Goal: Transaction & Acquisition: Subscribe to service/newsletter

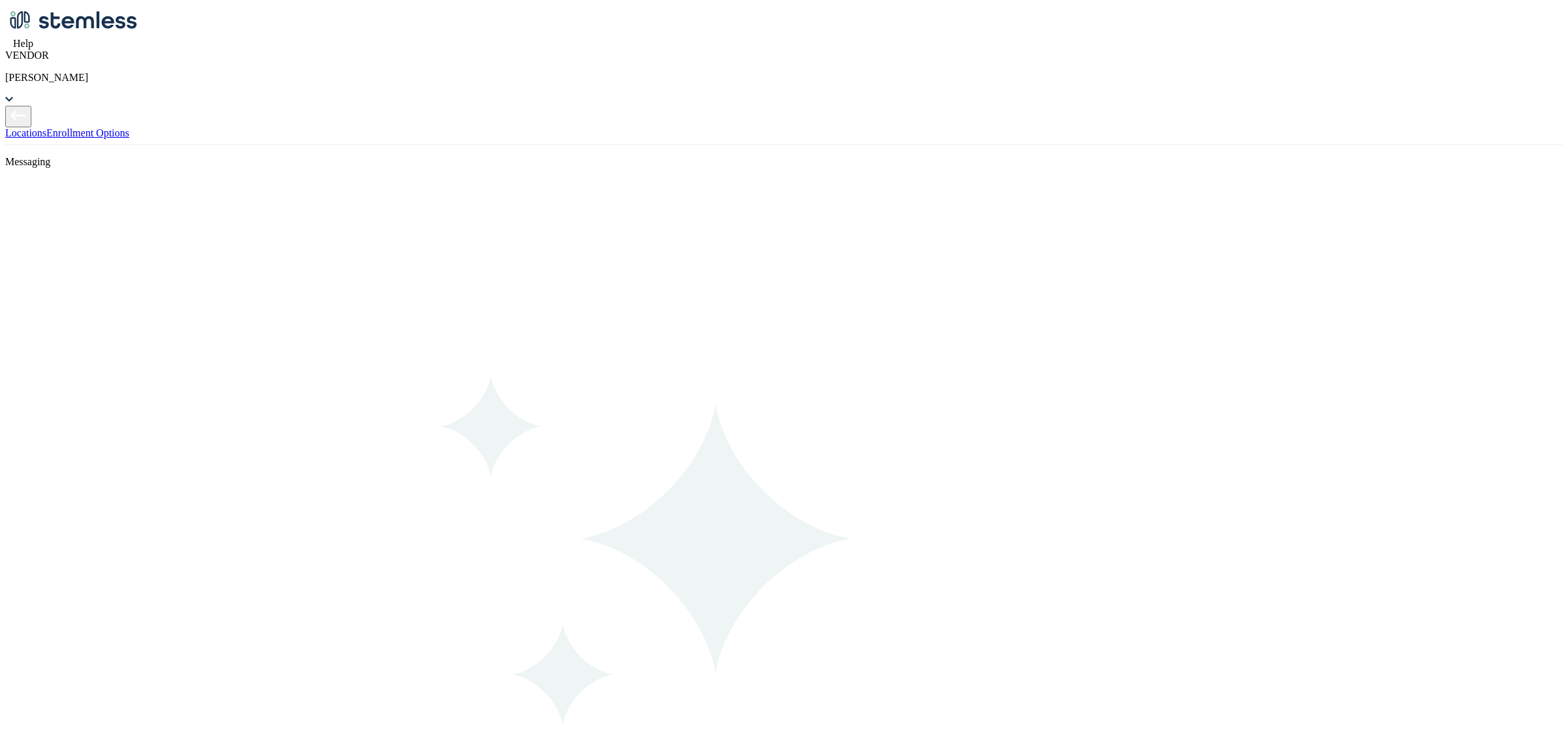
scroll to position [245, 0]
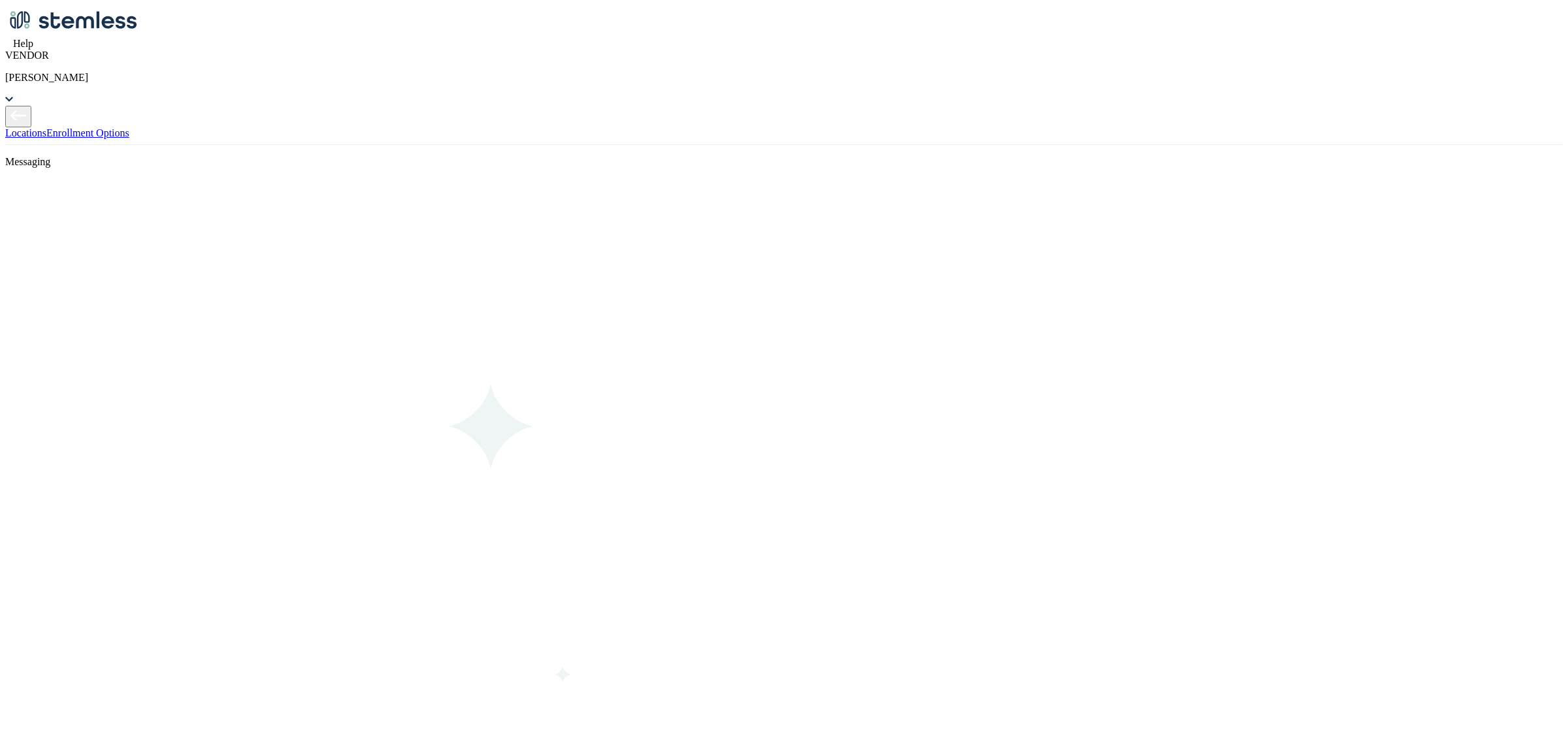
radio input "false"
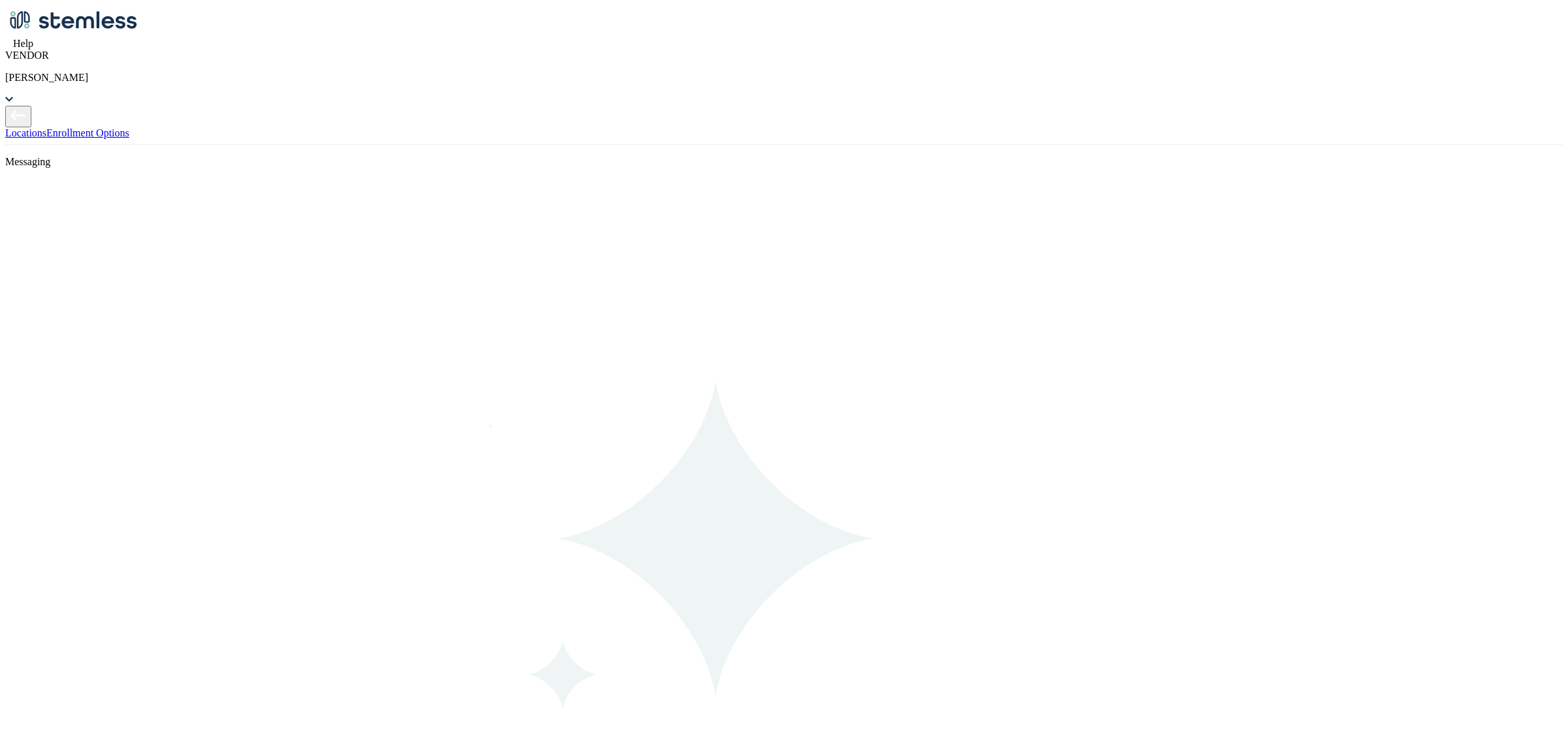
radio input "true"
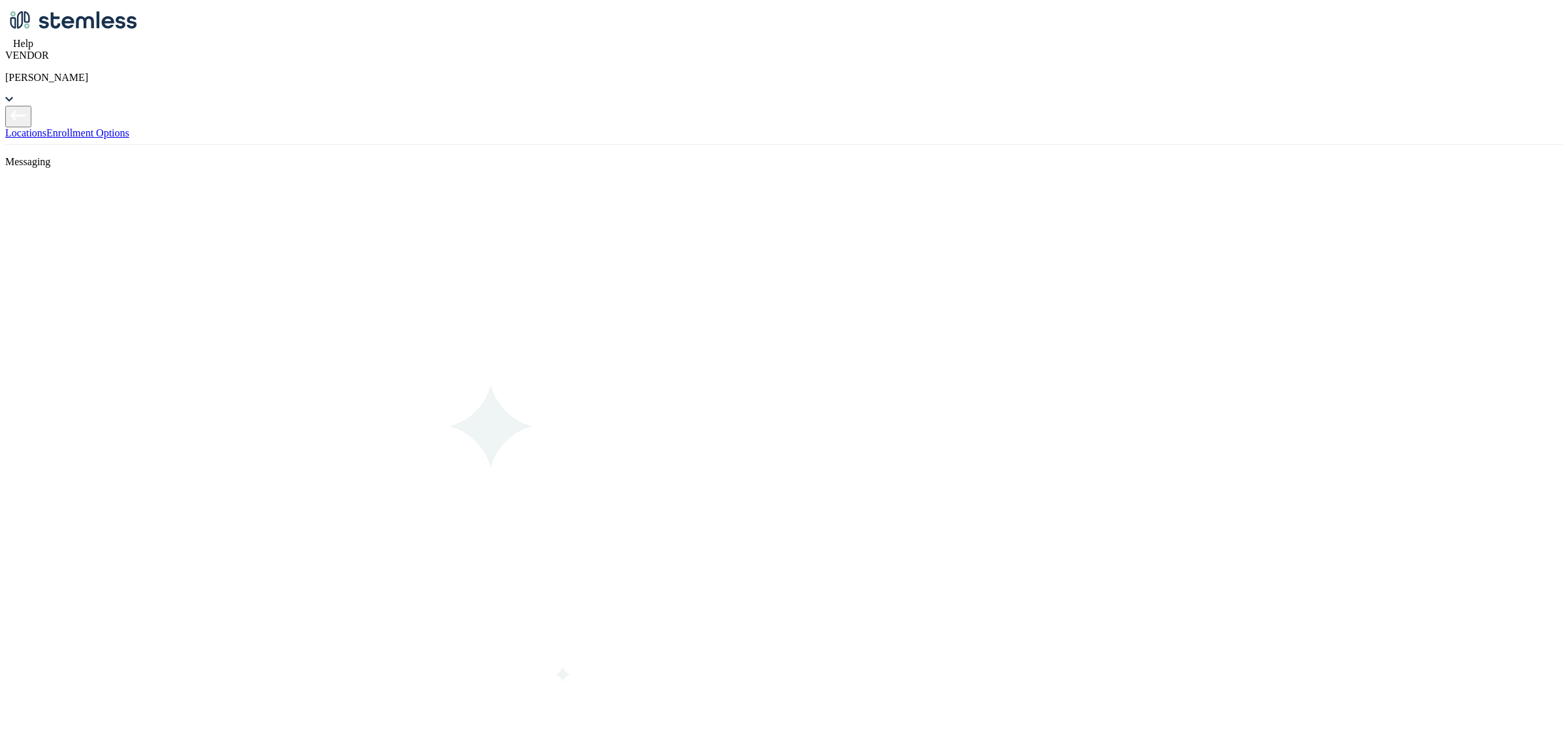
scroll to position [797, 0]
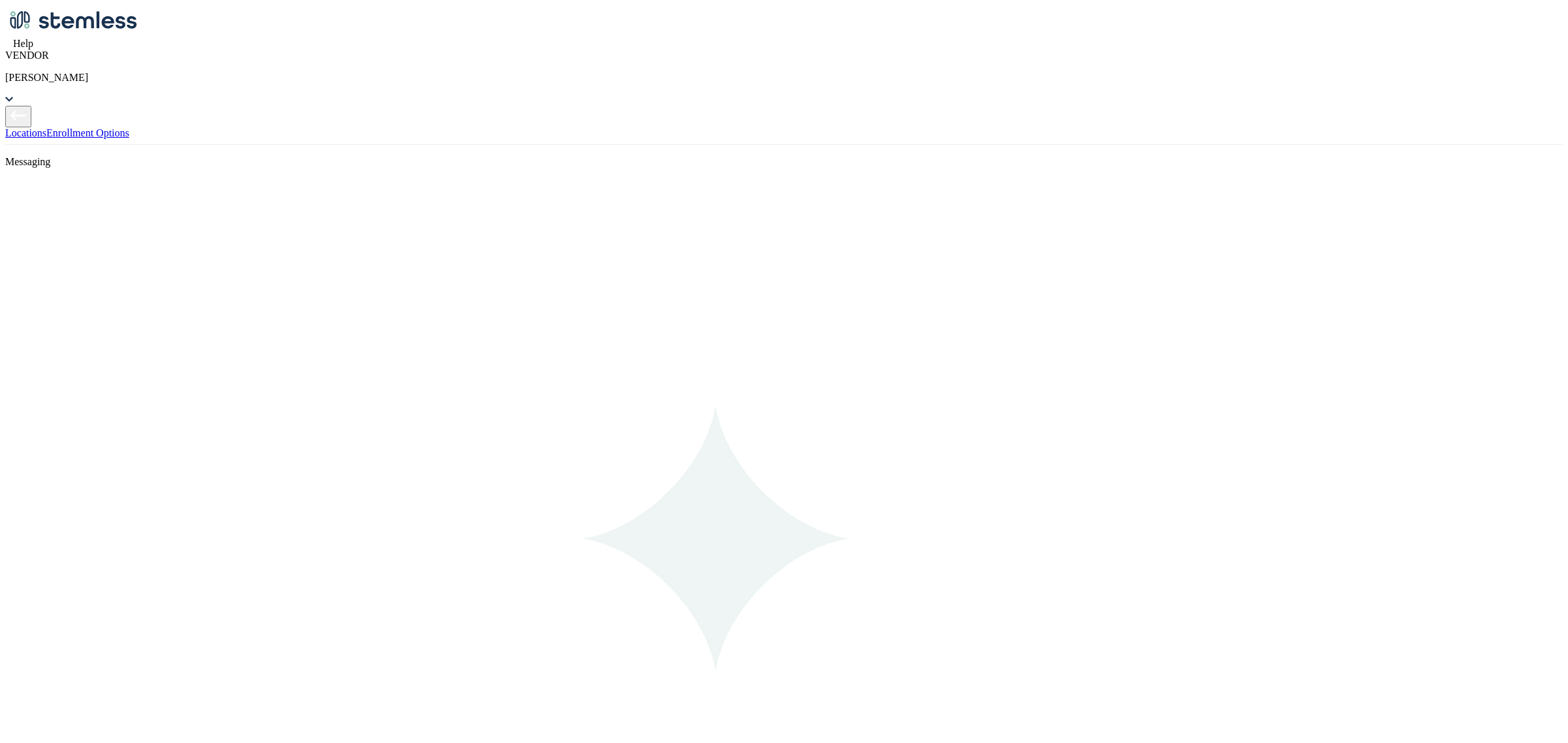
type input "5000"
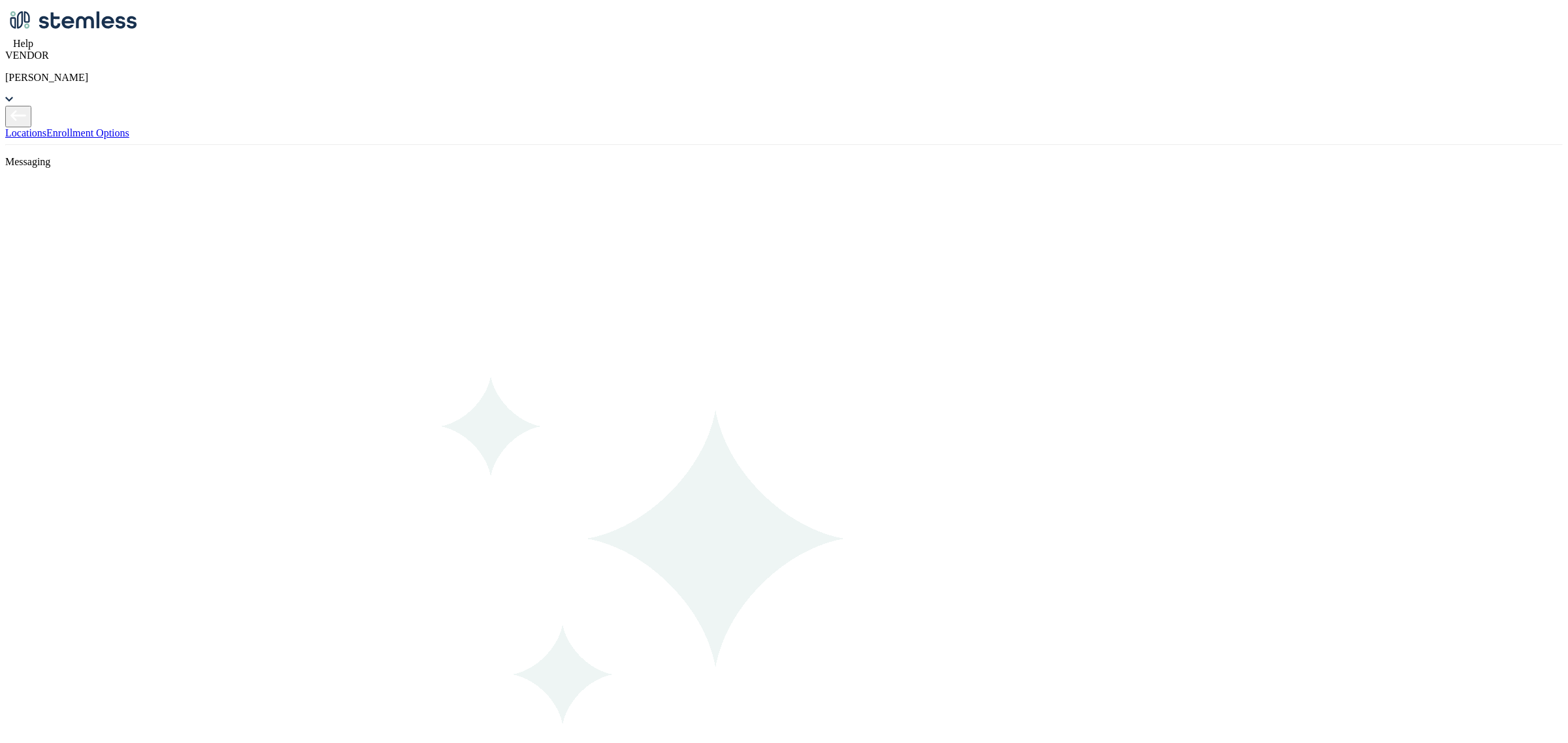
scroll to position [61, 0]
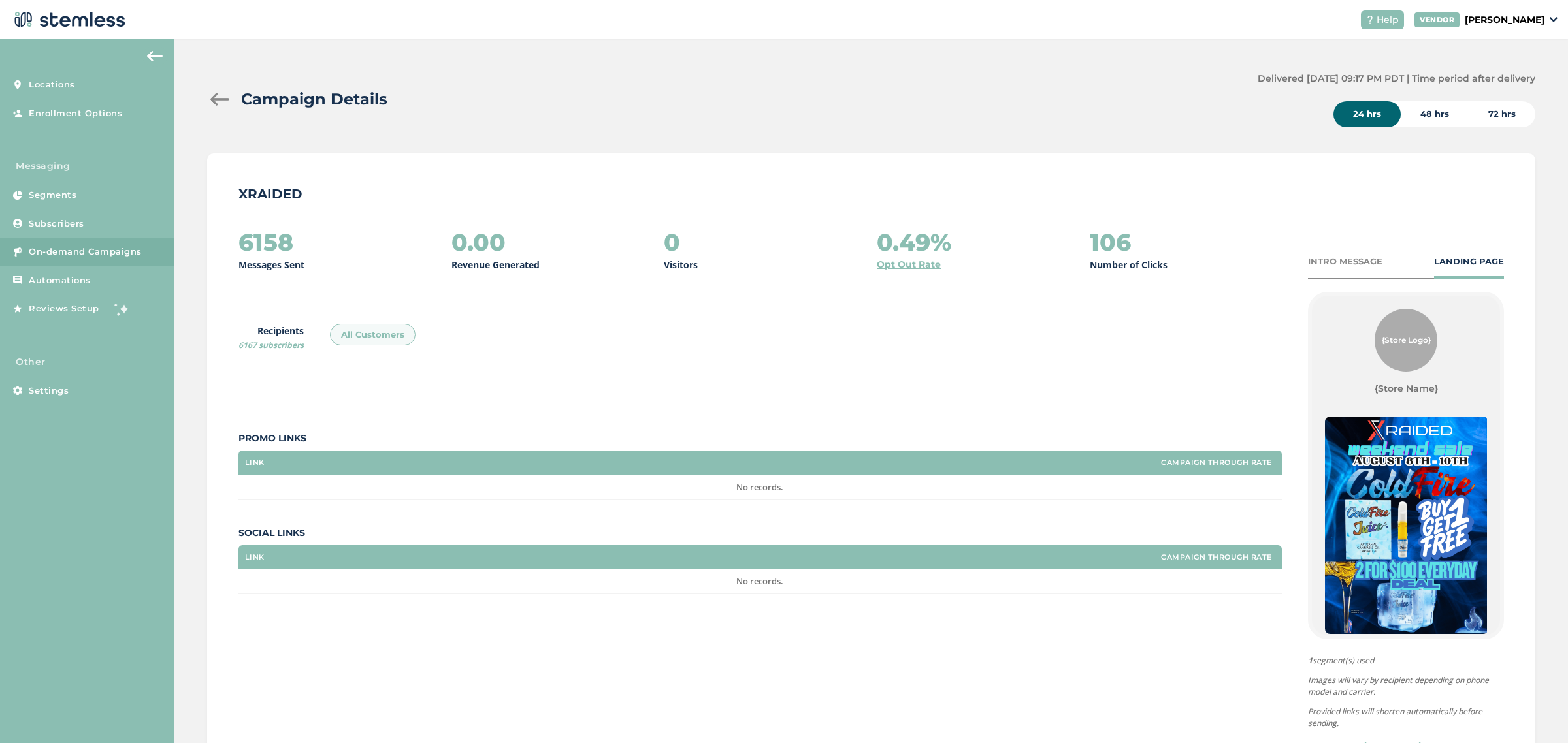
click at [216, 86] on div "Campaign Details Delivered [DATE] 09:17 PM PDT | Time period after delivery 24 …" at bounding box center [871, 99] width 1328 height 56
click at [216, 98] on div at bounding box center [220, 99] width 26 height 13
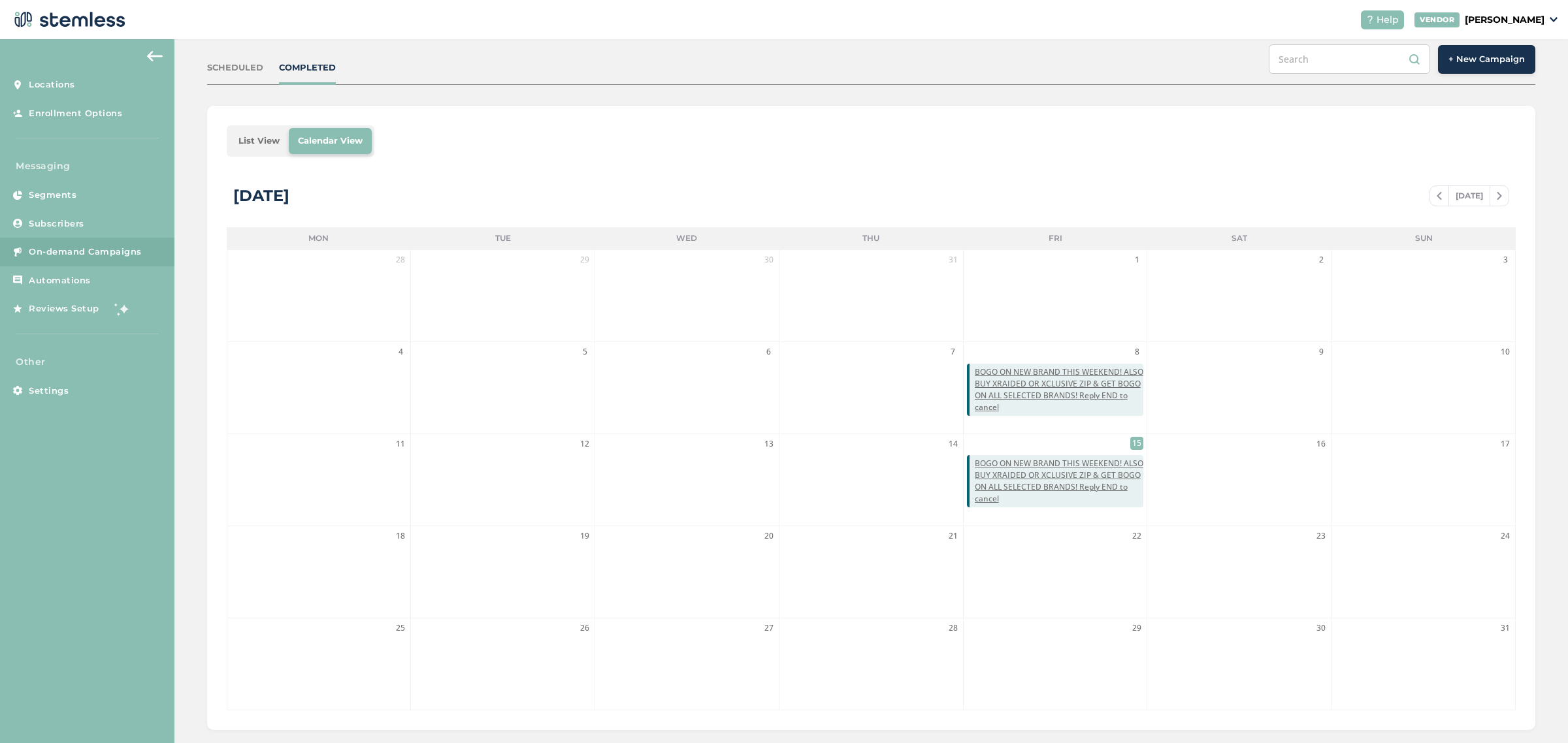
scroll to position [141, 0]
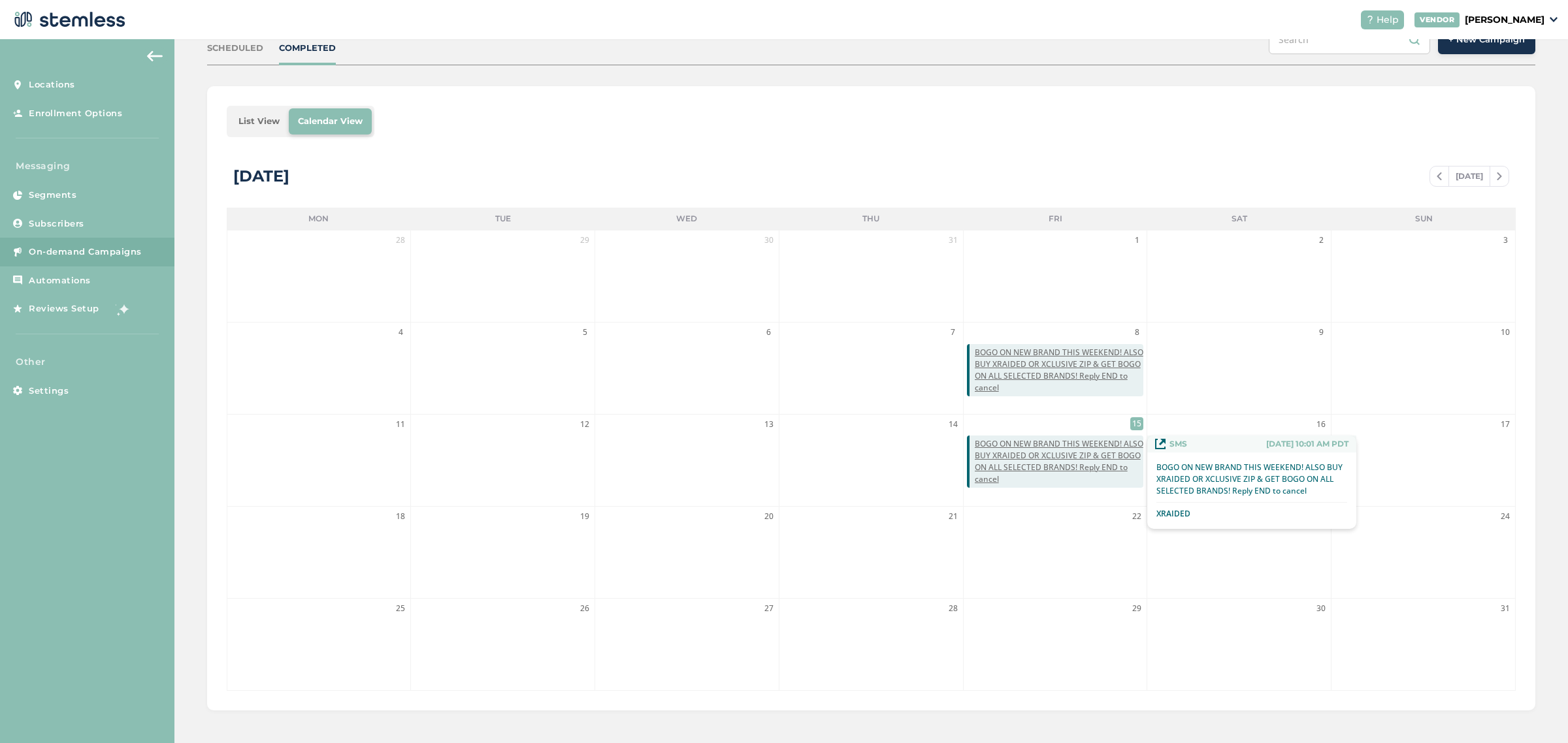
click at [1085, 465] on span "BOGO ON NEW BRAND THIS WEEKEND! ALSO BUY XRAIDED OR XCLUSIVE ZIP & GET BOGO ON …" at bounding box center [1060, 462] width 169 height 47
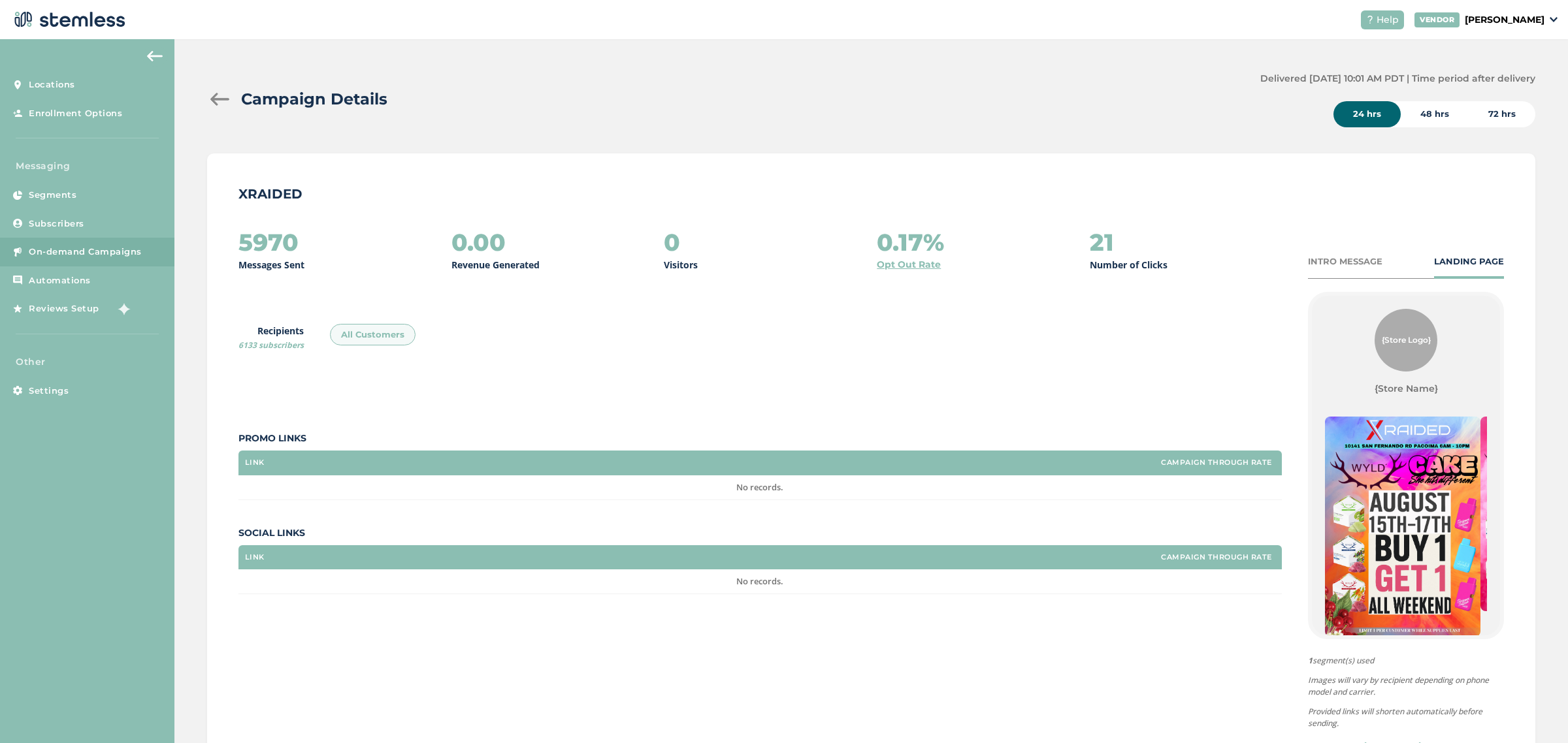
click at [157, 60] on img at bounding box center [155, 56] width 16 height 11
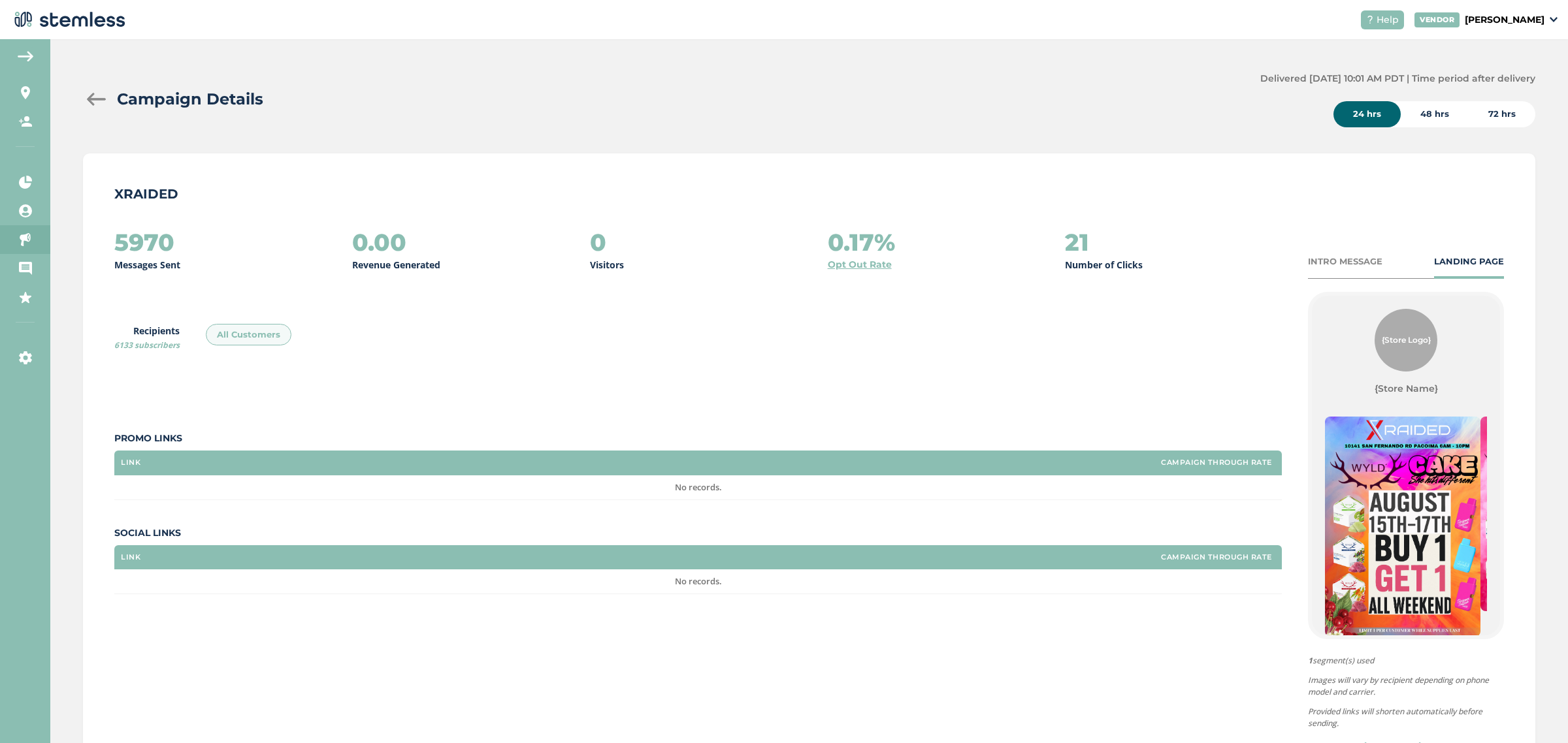
click at [86, 93] on div at bounding box center [96, 99] width 26 height 13
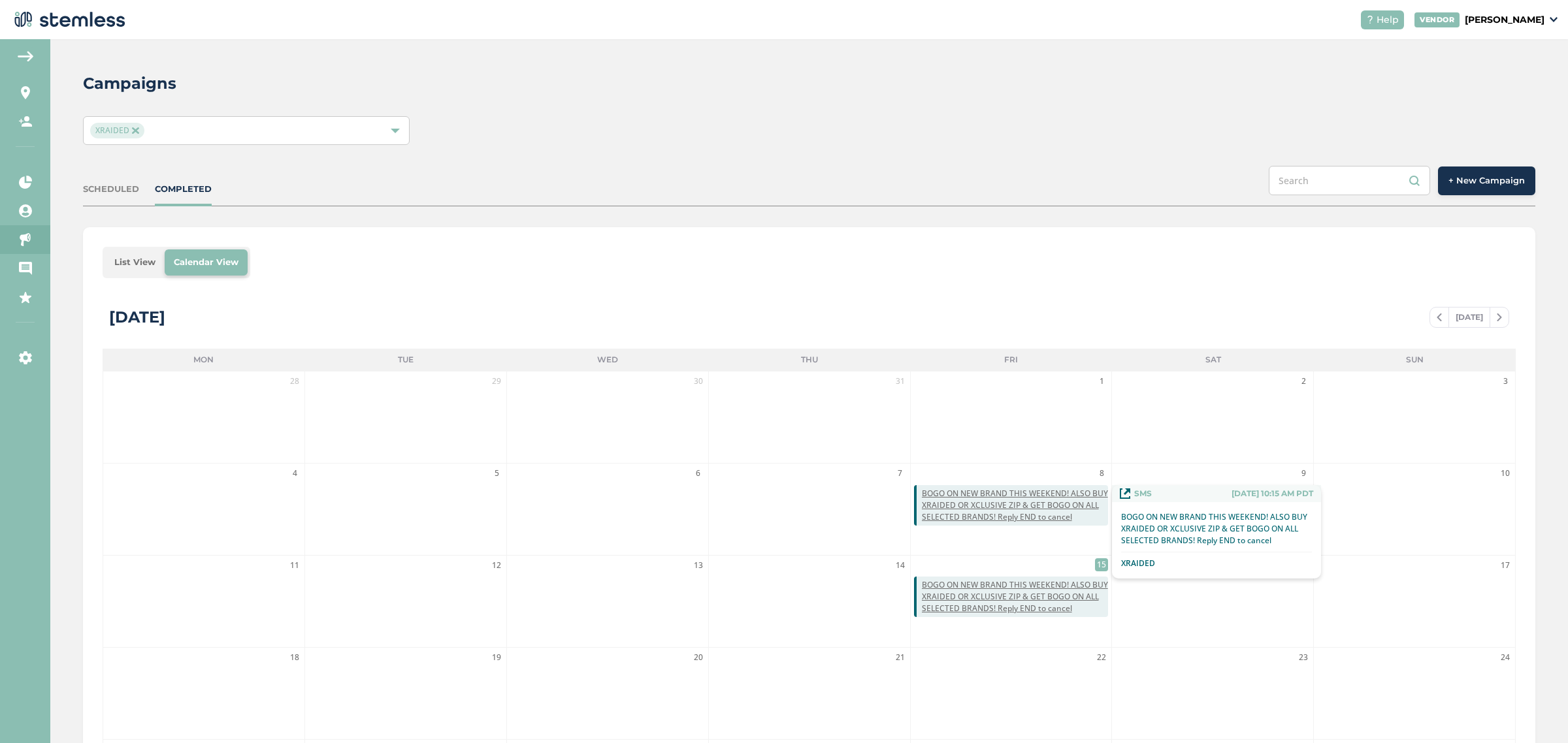
click at [1028, 514] on span "BOGO ON NEW BRAND THIS WEEKEND! ALSO BUY XRAIDED OR XCLUSIVE ZIP & GET BOGO ON …" at bounding box center [1015, 505] width 187 height 35
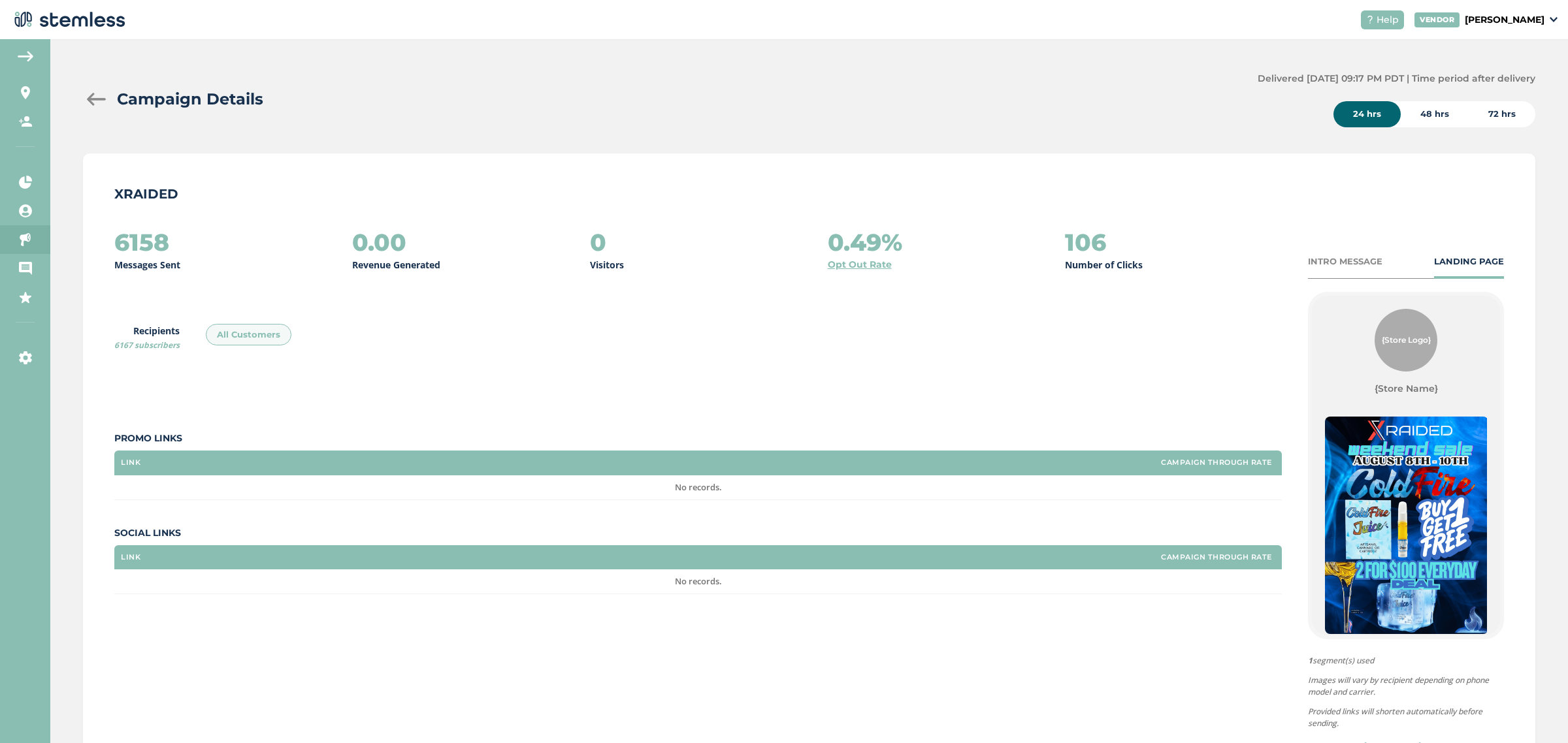
click at [1322, 260] on div "INTRO MESSAGE" at bounding box center [1345, 261] width 75 height 13
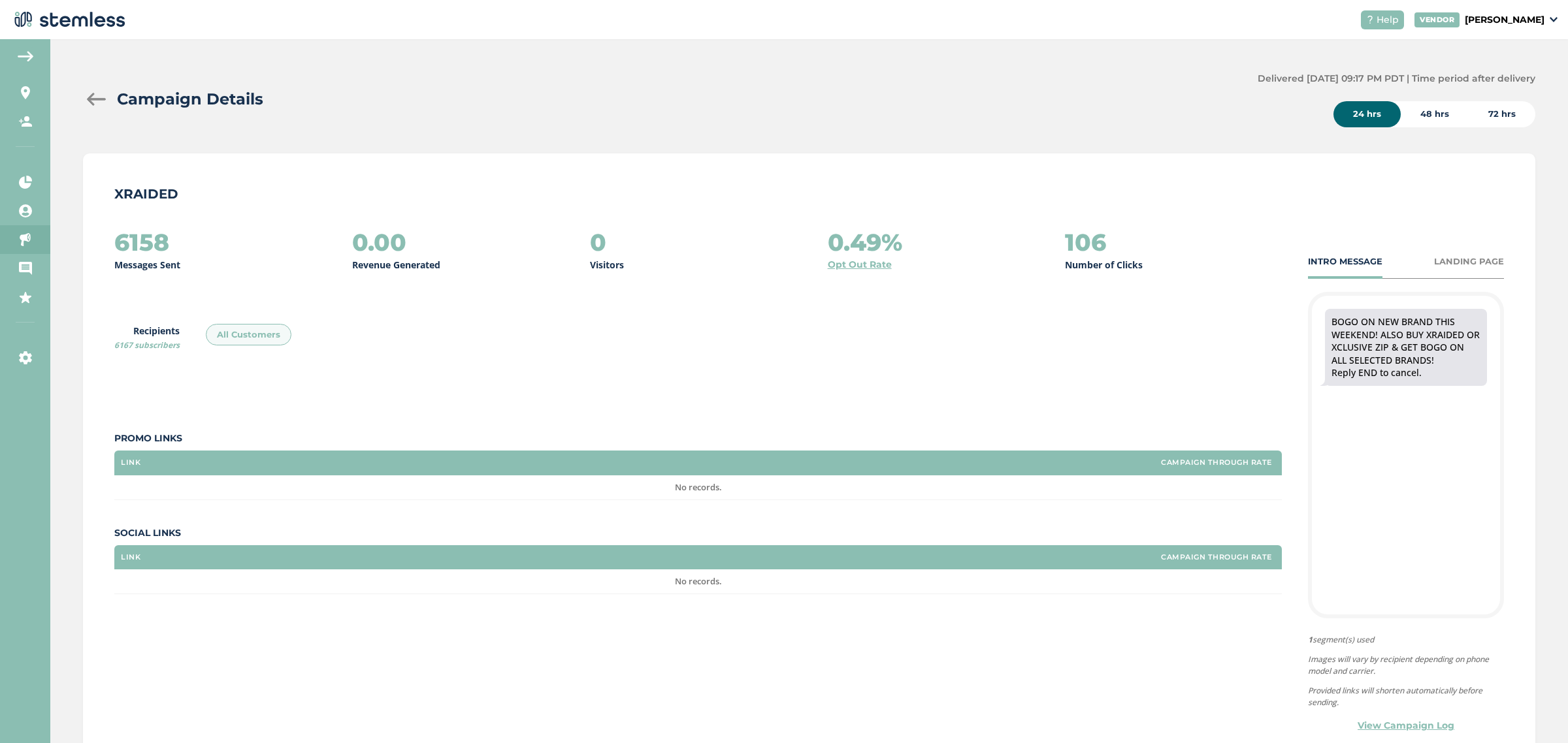
click at [93, 95] on div at bounding box center [96, 99] width 26 height 13
